Goal: Check status: Check status

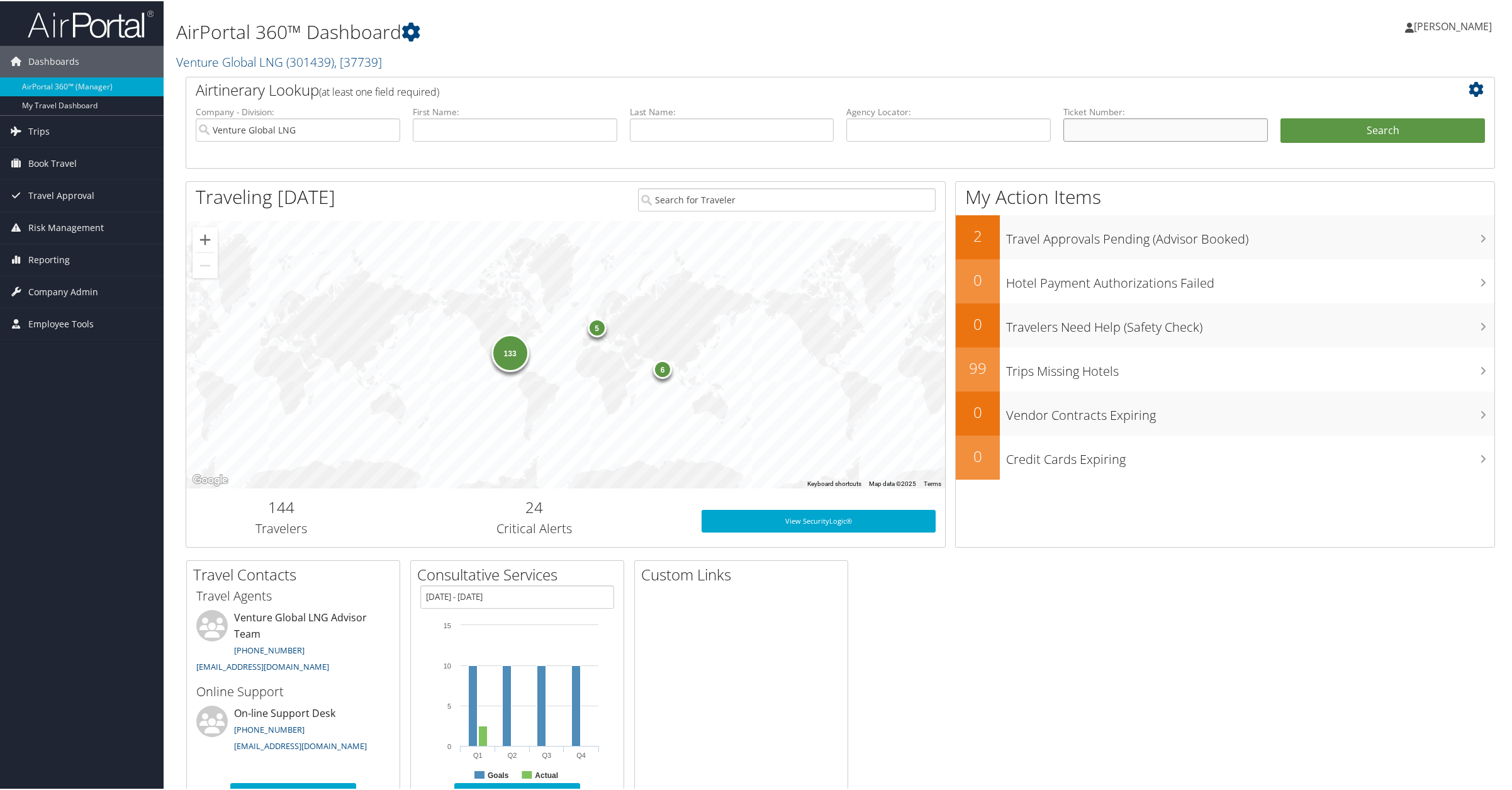
click at [1140, 124] on input "text" at bounding box center [1165, 129] width 205 height 23
paste input "5267311691059"
type input "5267311691059"
click at [1366, 136] on button "Search" at bounding box center [1382, 130] width 205 height 25
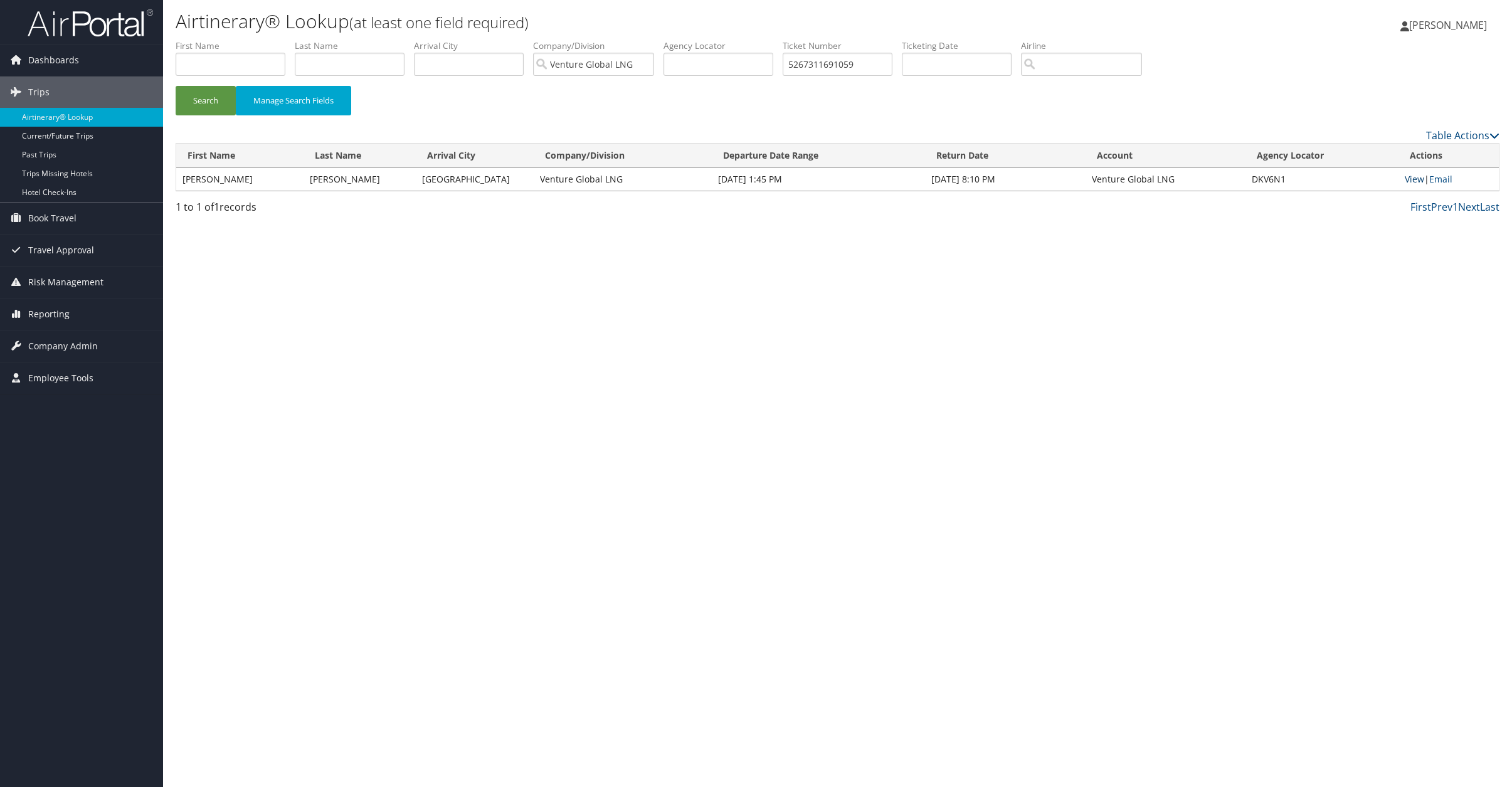
click at [1417, 182] on link "View" at bounding box center [1414, 178] width 20 height 12
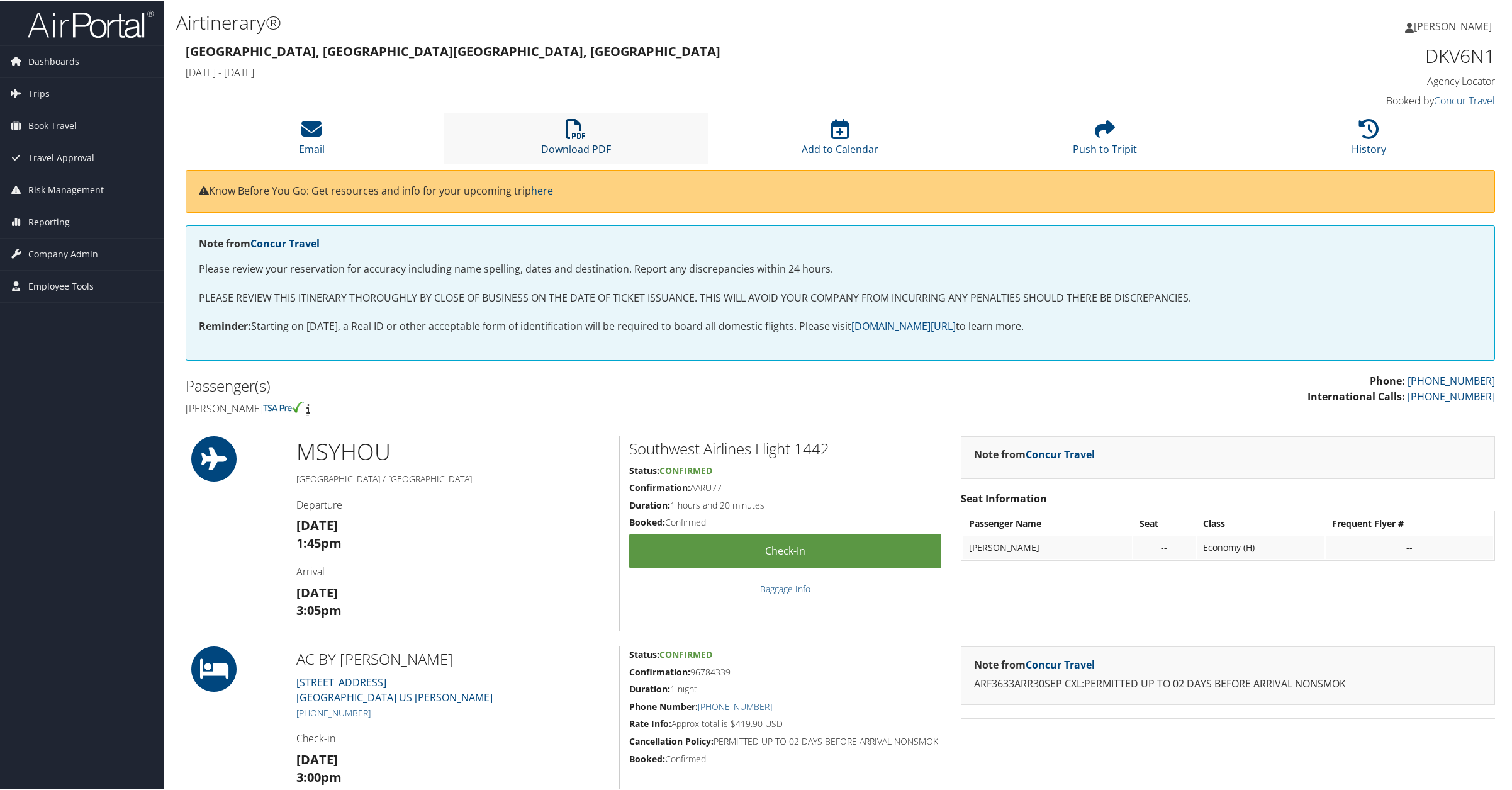
click at [570, 136] on icon at bounding box center [575, 127] width 20 height 20
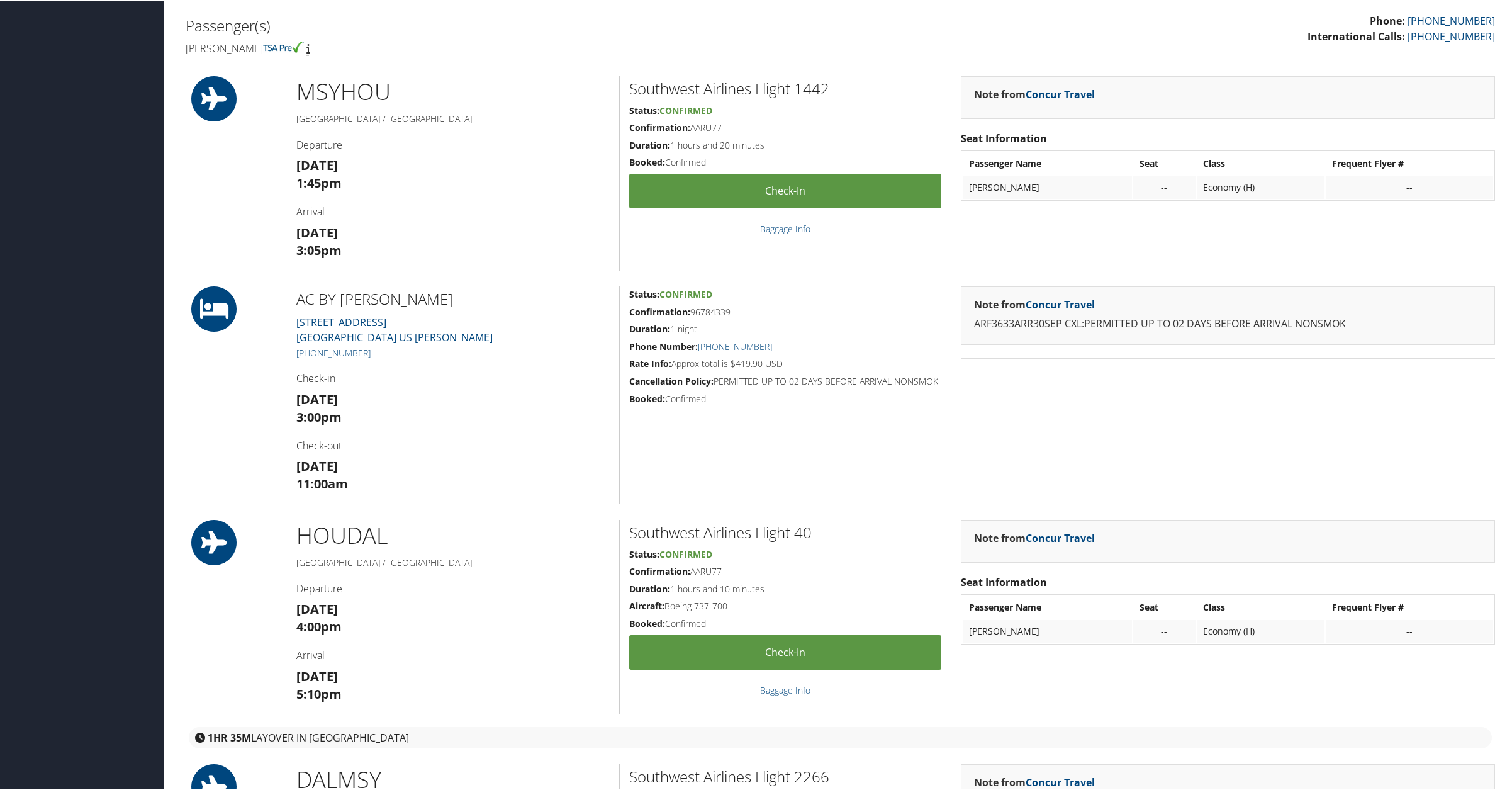
scroll to position [360, 0]
